Goal: Find specific page/section: Find specific page/section

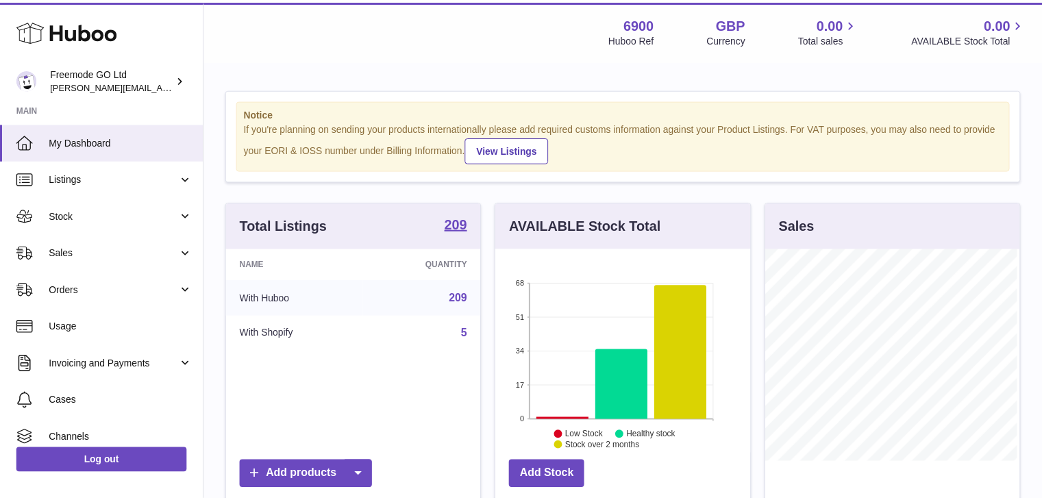
scroll to position [214, 257]
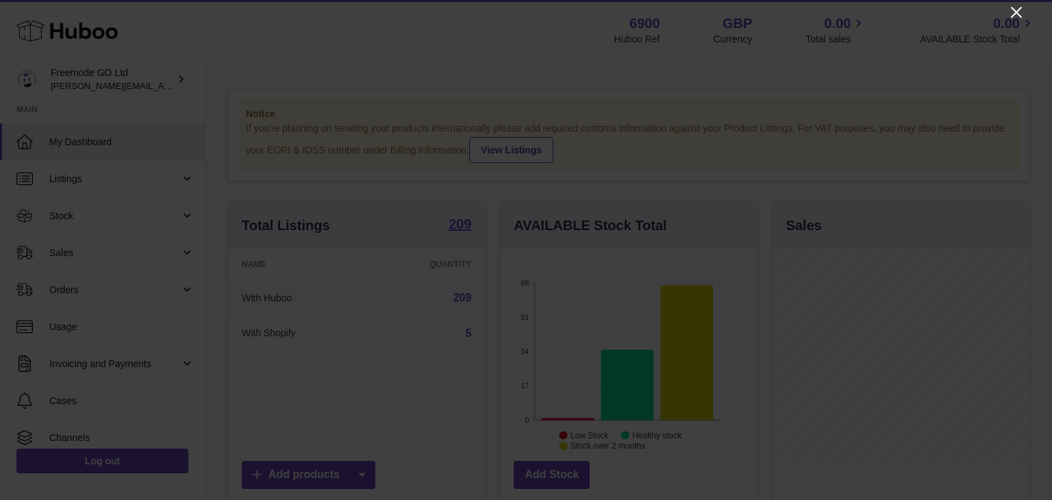
click at [1010, 6] on icon "Close" at bounding box center [1016, 12] width 16 height 16
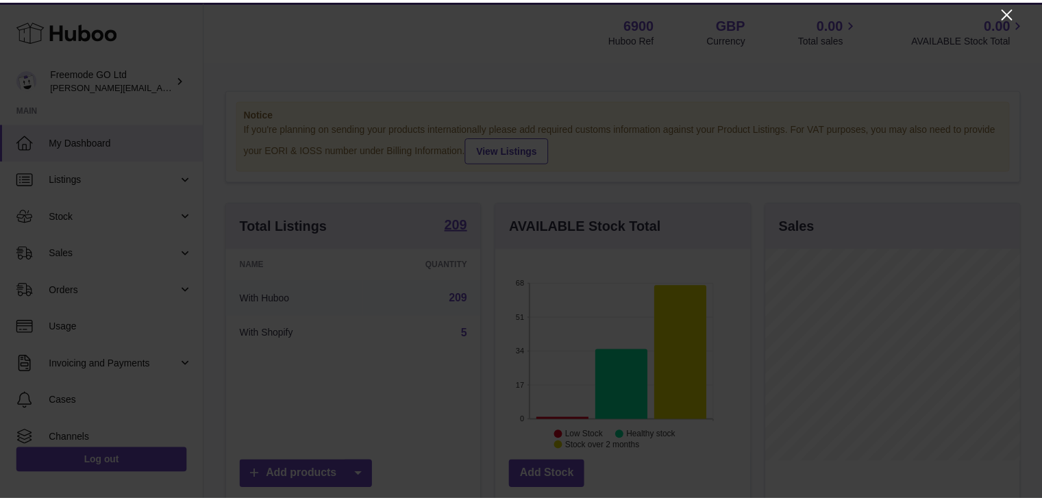
scroll to position [684790, 684750]
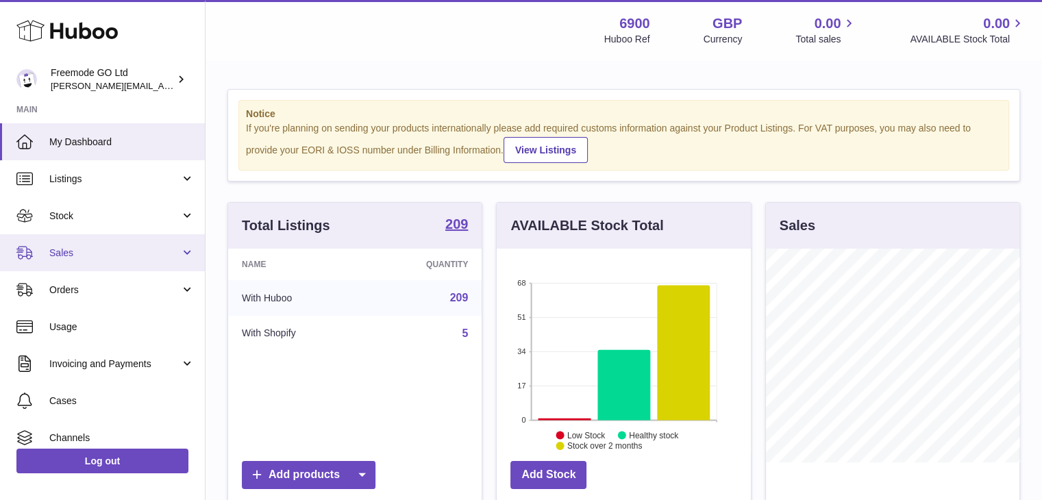
click at [124, 249] on span "Sales" at bounding box center [114, 253] width 131 height 13
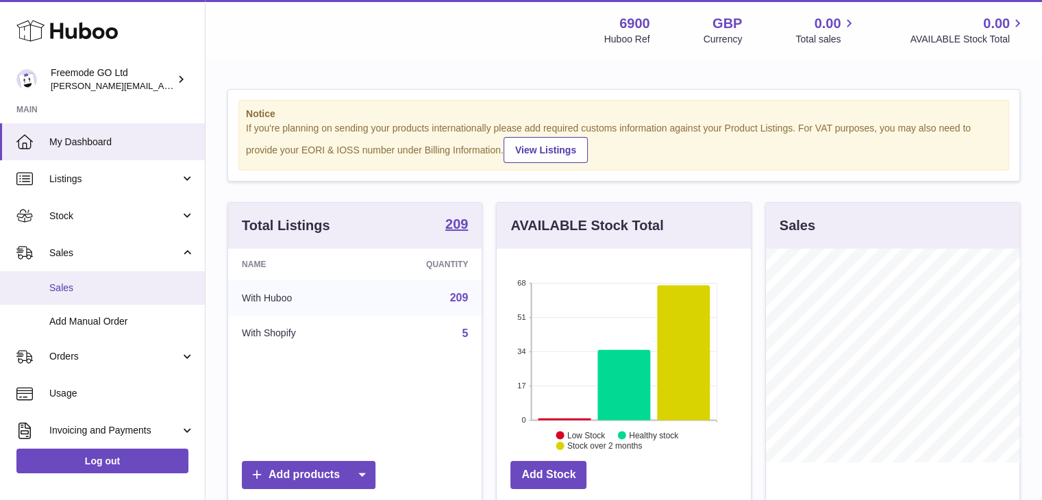
click at [110, 284] on span "Sales" at bounding box center [121, 288] width 145 height 13
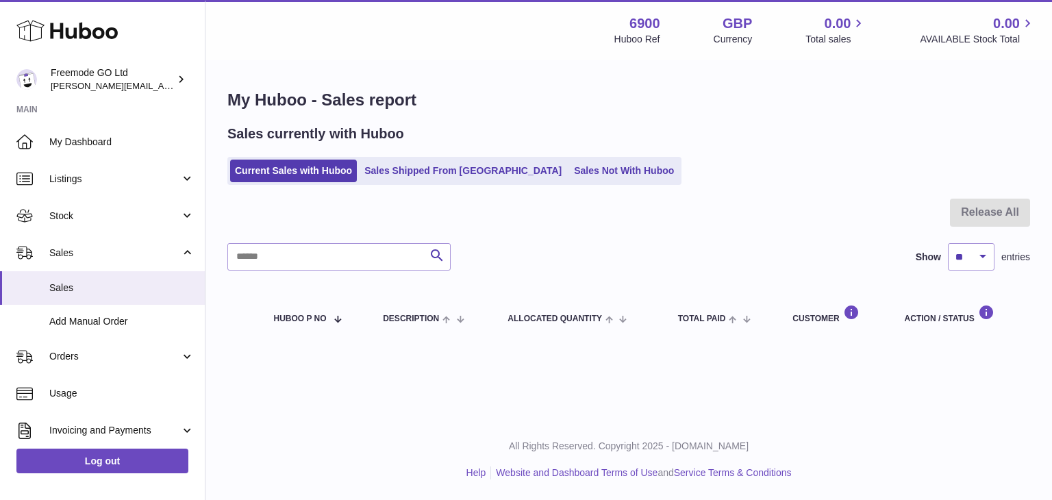
scroll to position [152, 0]
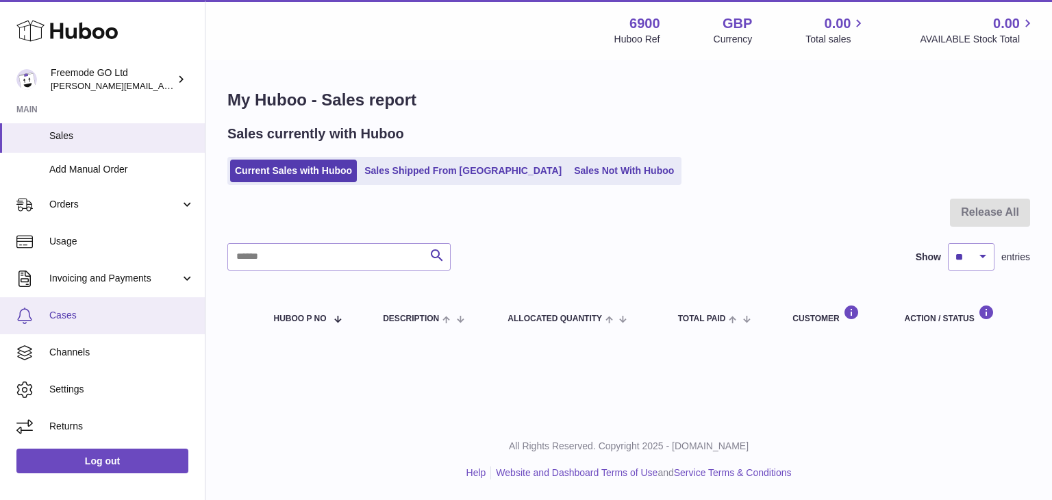
click at [79, 314] on span "Cases" at bounding box center [121, 315] width 145 height 13
